Goal: Task Accomplishment & Management: Use online tool/utility

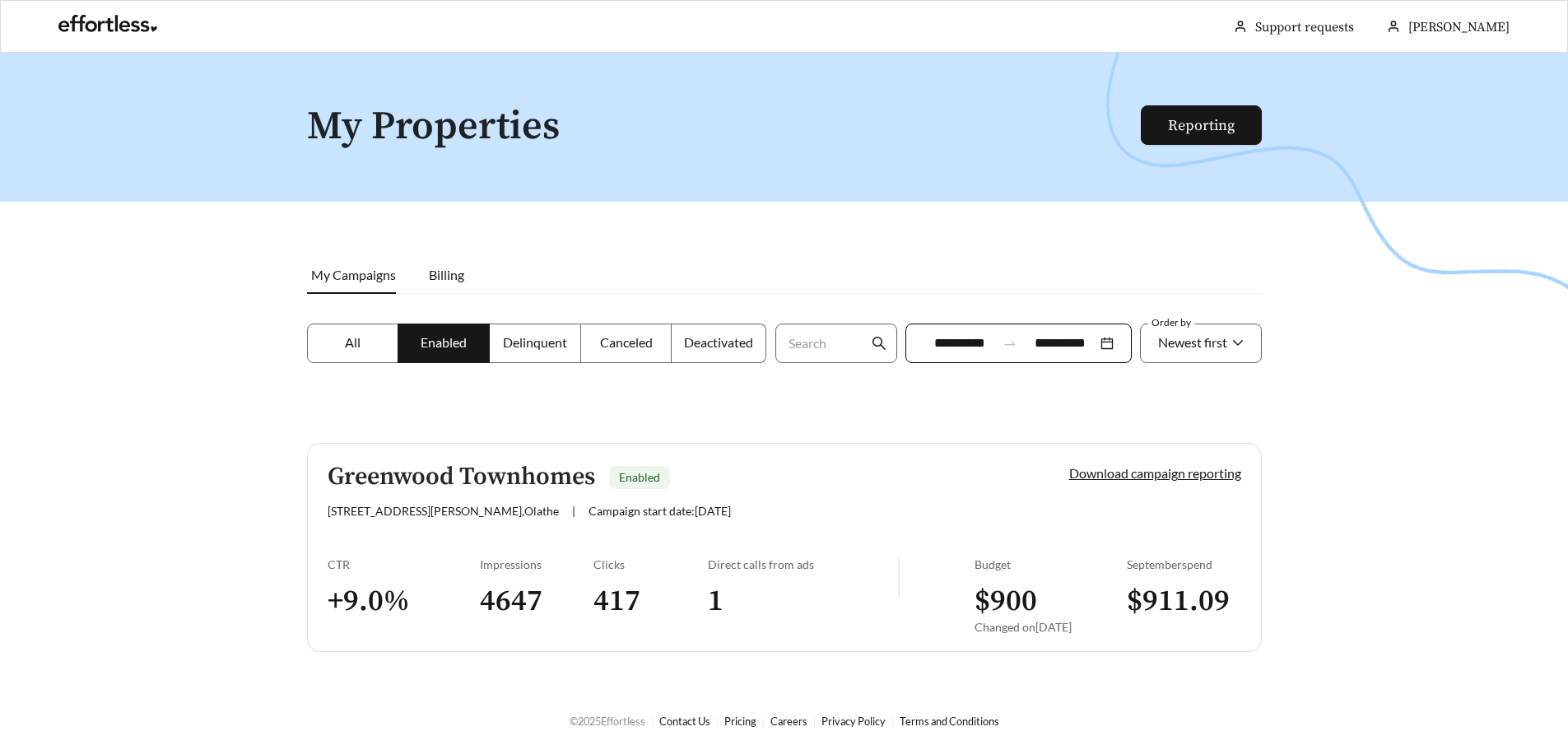
click at [583, 609] on h3 "4647" at bounding box center [537, 601] width 115 height 37
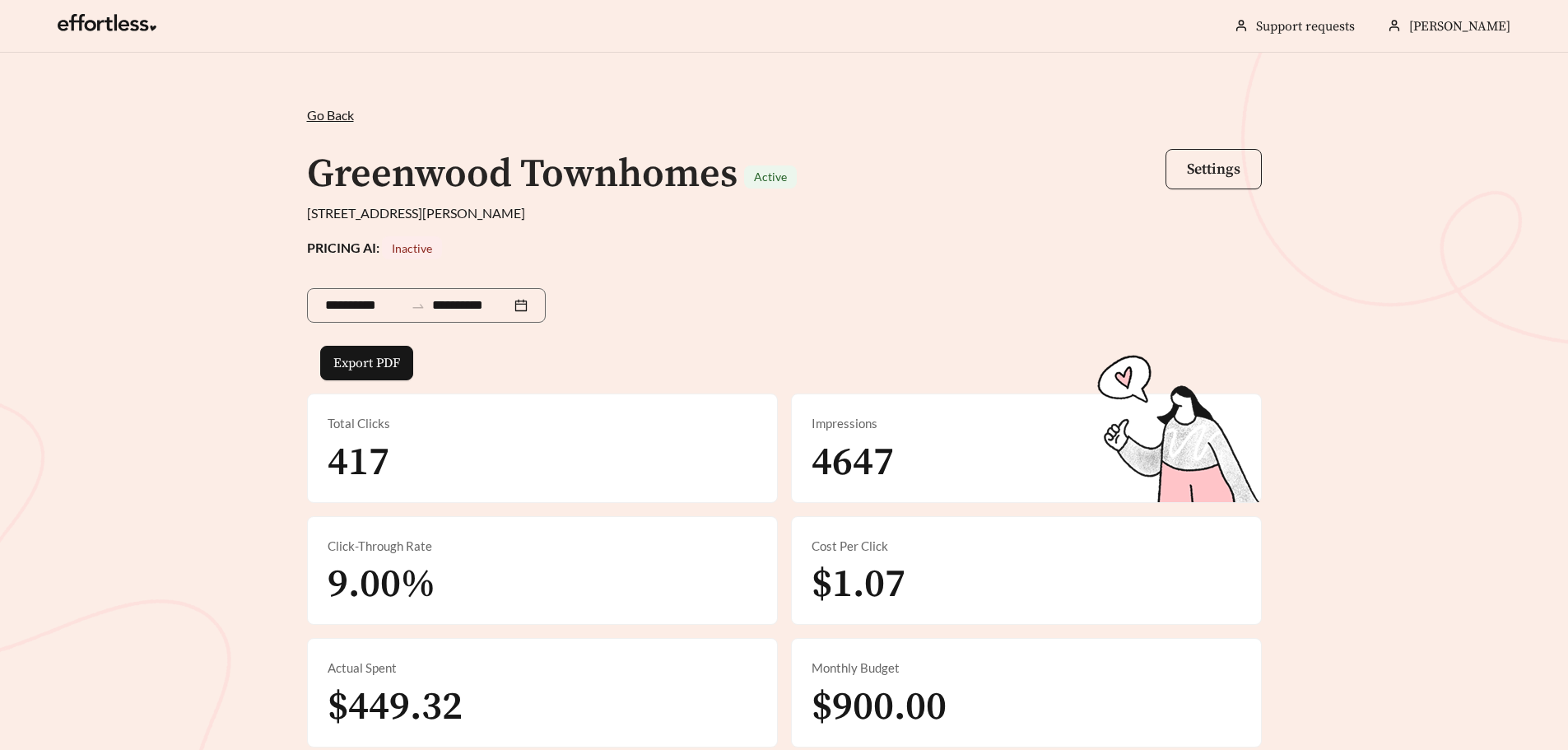
click at [1213, 165] on span "Settings" at bounding box center [1214, 169] width 53 height 19
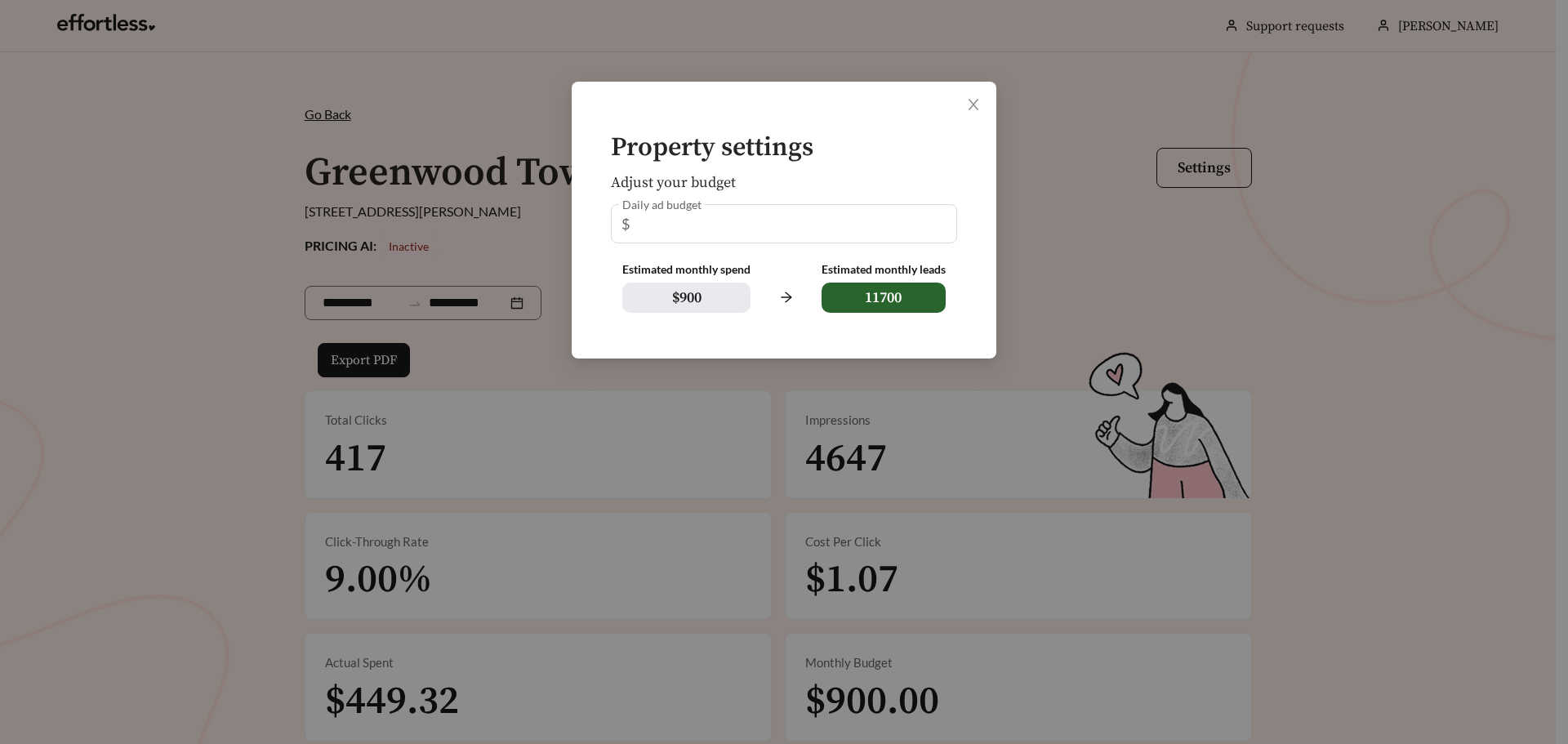
click at [751, 231] on div "Daily ad budget $ **" at bounding box center [784, 223] width 346 height 39
click at [640, 219] on div "Daily ad budget $ **" at bounding box center [784, 223] width 346 height 39
click at [969, 104] on icon "close" at bounding box center [973, 104] width 15 height 15
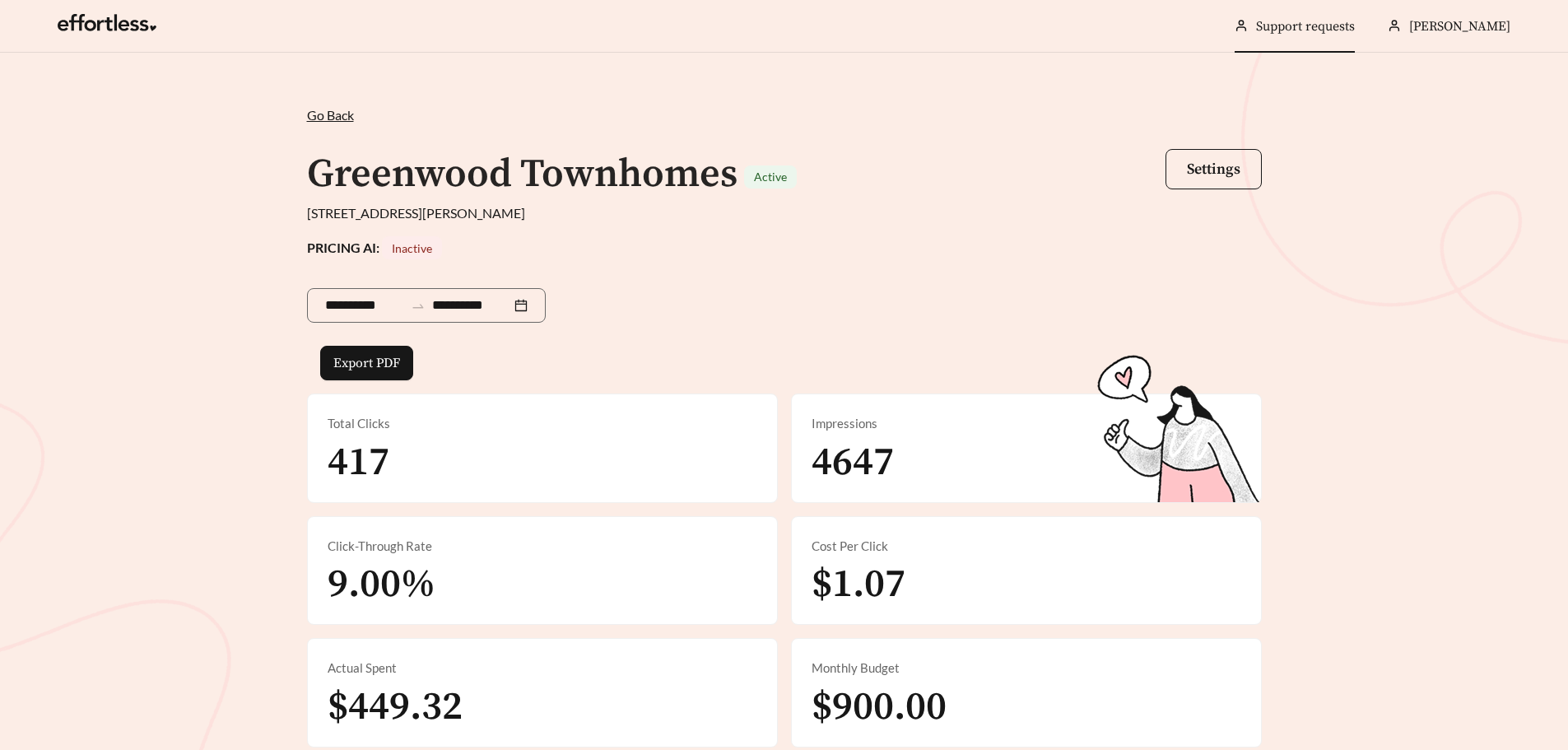
click at [1316, 21] on link "Support requests" at bounding box center [1306, 26] width 99 height 17
click at [319, 114] on span "Go Back" at bounding box center [330, 115] width 46 height 16
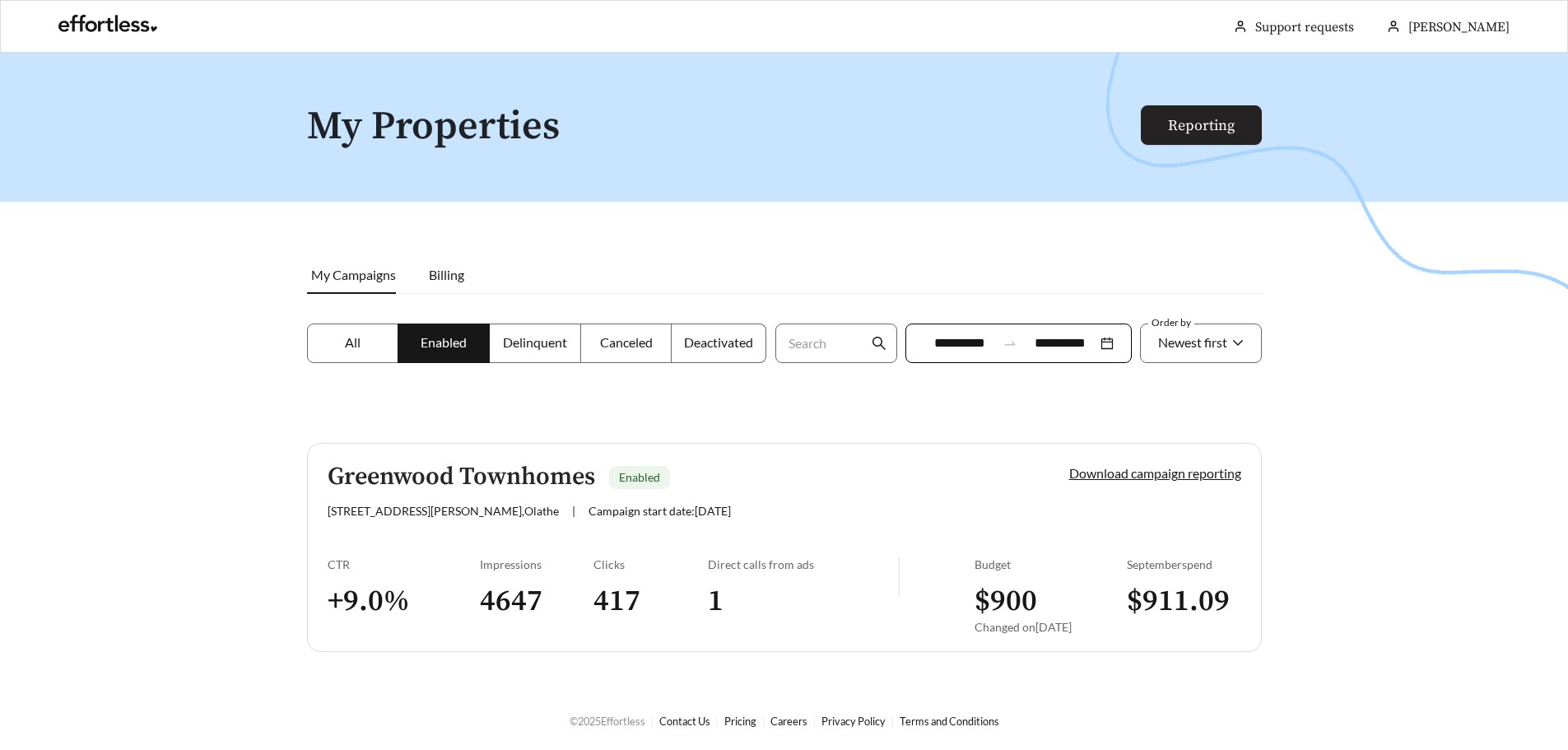
click at [1223, 116] on link "Reporting" at bounding box center [1201, 125] width 66 height 19
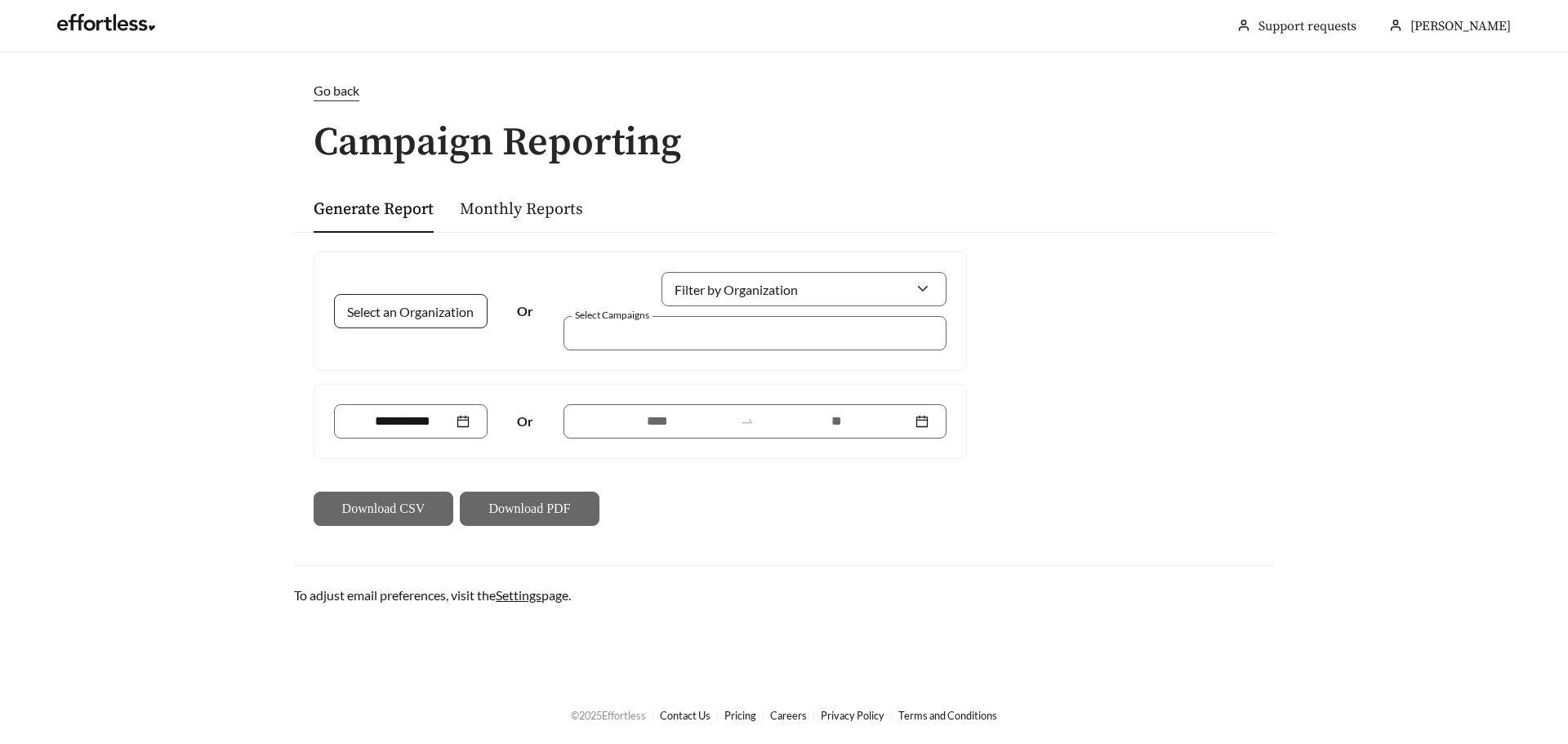
click at [363, 306] on input "Select an Organization" at bounding box center [404, 311] width 105 height 32
click at [404, 349] on span "Prism Real Estate Services, LLC" at bounding box center [438, 347] width 173 height 16
click at [466, 418] on div at bounding box center [411, 422] width 118 height 20
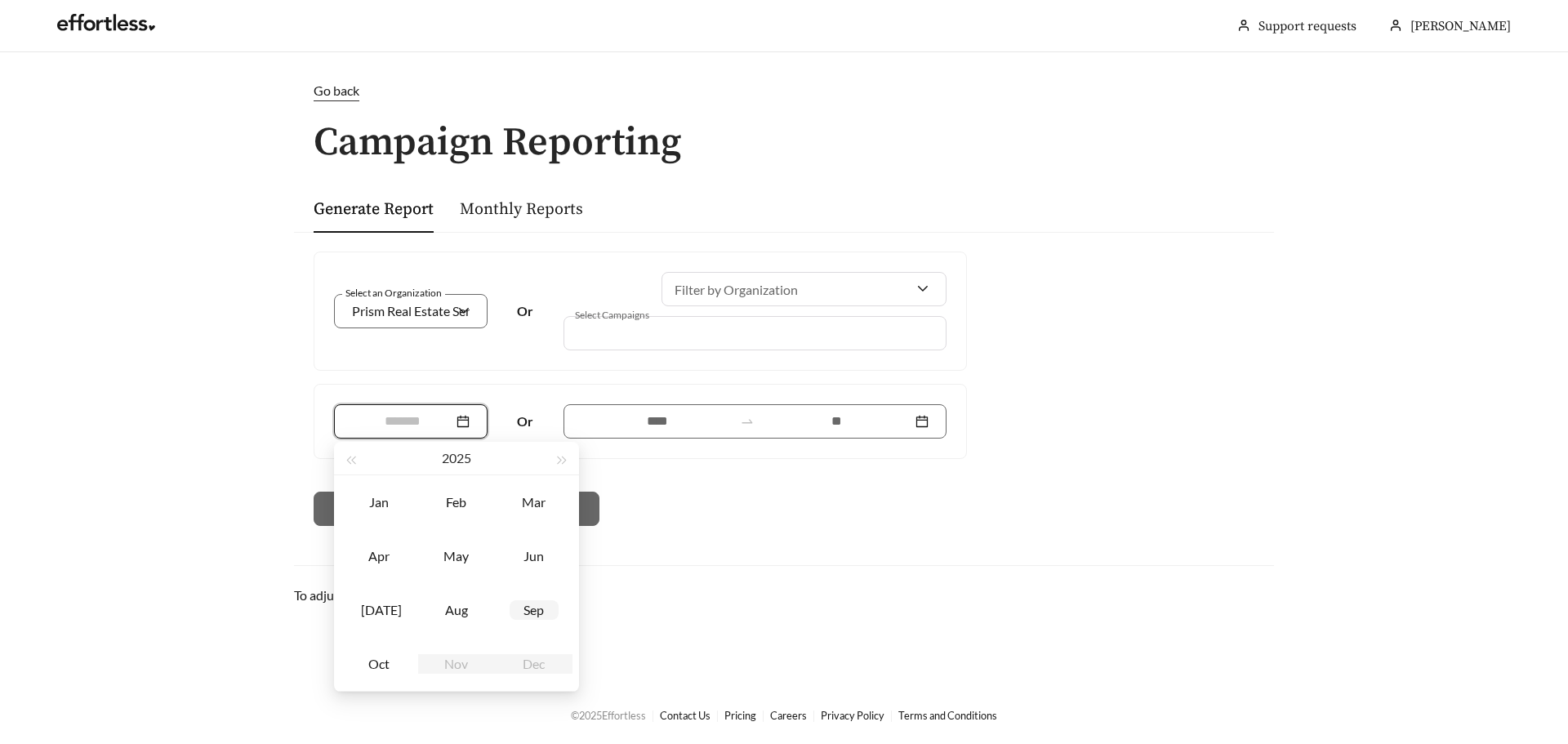
click at [503, 605] on td "Sep" at bounding box center [533, 610] width 77 height 54
type input "*******"
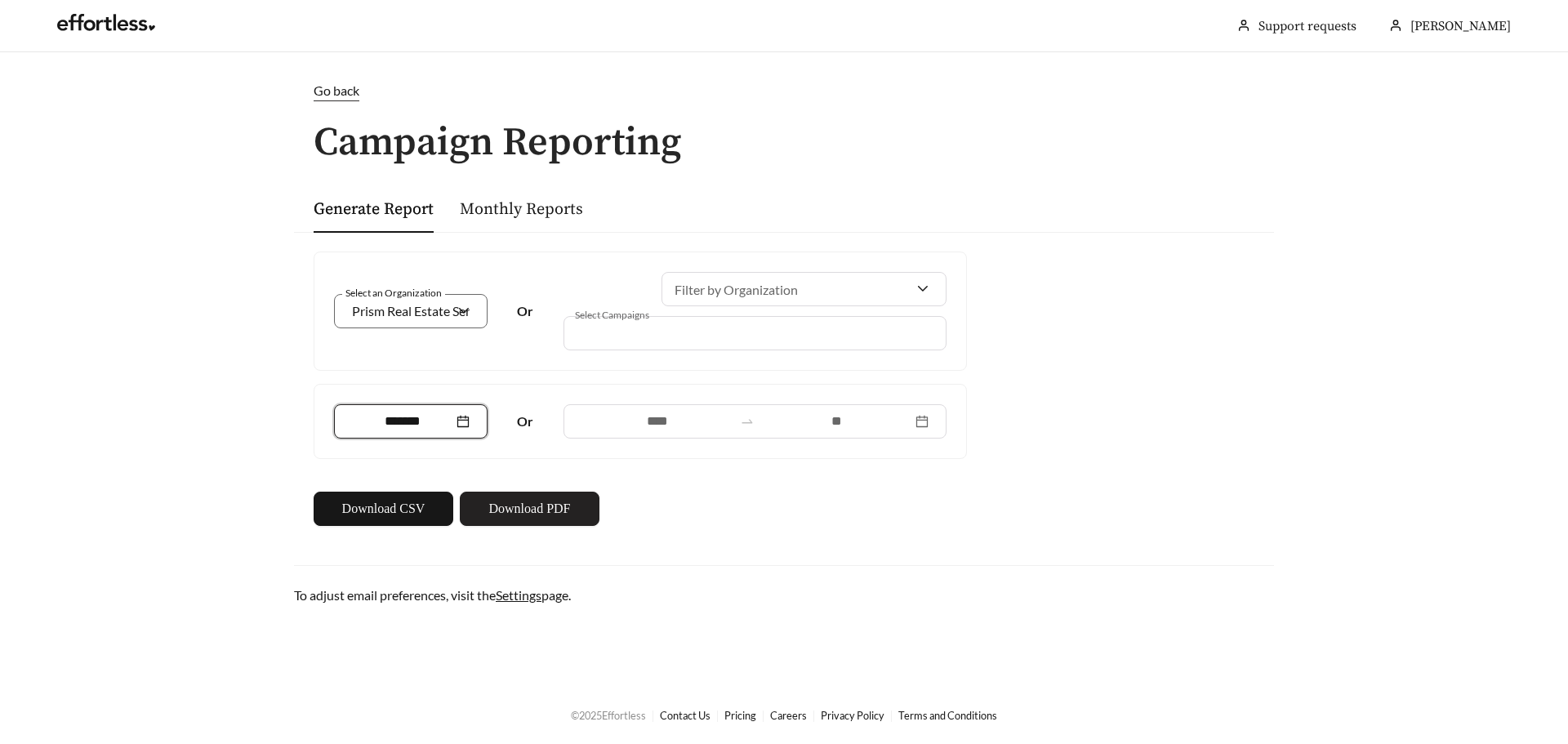
click at [510, 516] on span "Download PDF" at bounding box center [529, 509] width 81 height 20
click at [1512, 134] on main "Go back Campaign Reporting Generate Report Monthly Reports Select an Organizati…" at bounding box center [784, 368] width 1568 height 632
click at [330, 98] on div "Go back" at bounding box center [336, 90] width 46 height 21
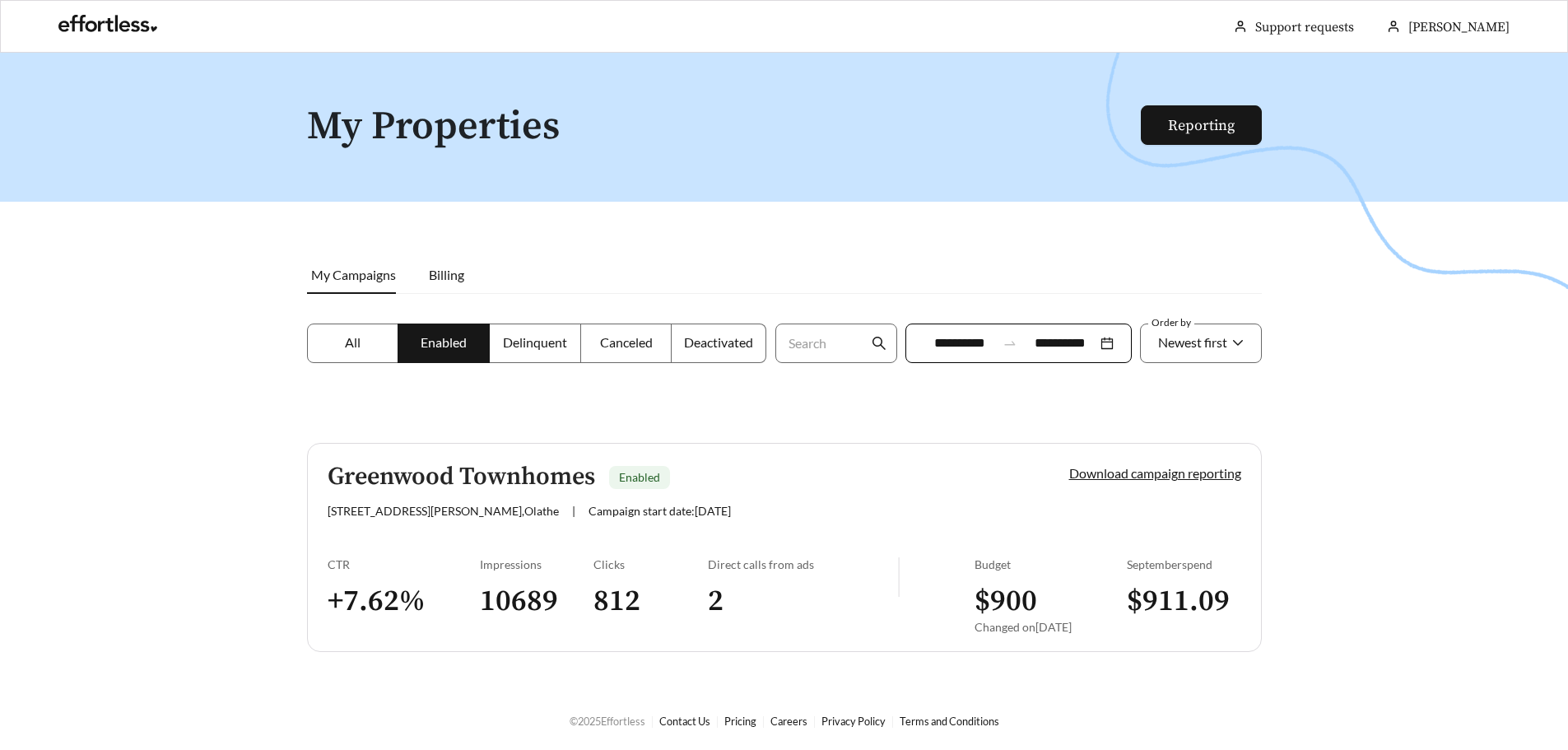
click at [718, 545] on link "Greenwood Townhomes Enabled [STREET_ADDRESS][PERSON_NAME] | Campaign start date…" at bounding box center [785, 546] width 955 height 208
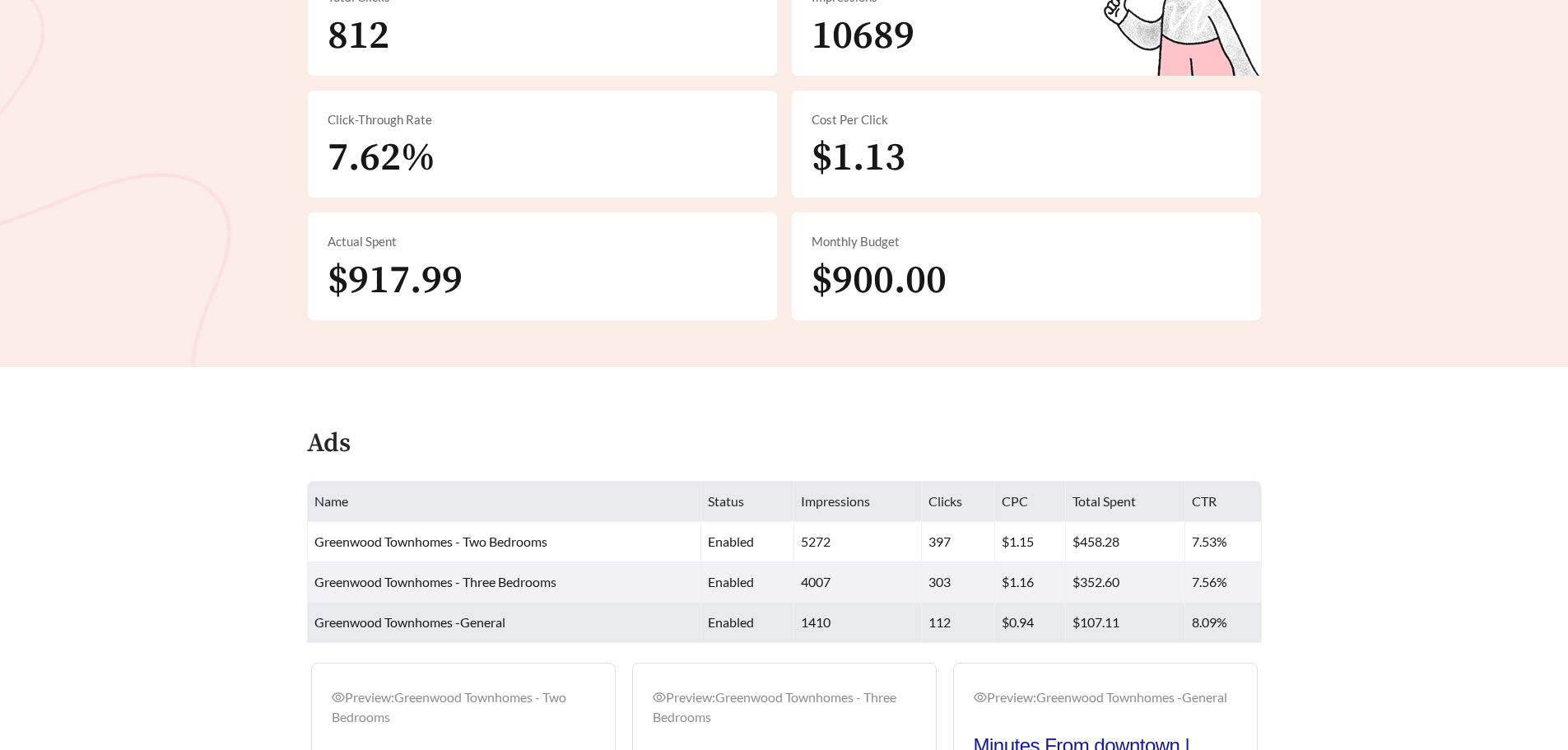
scroll to position [794, 0]
